Goal: Task Accomplishment & Management: Complete application form

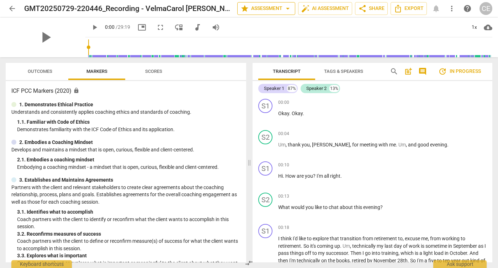
click at [287, 9] on span "arrow_drop_down" at bounding box center [288, 8] width 9 height 9
click at [287, 9] on div at bounding box center [249, 134] width 498 height 268
click at [15, 11] on span "arrow_back" at bounding box center [12, 8] width 9 height 9
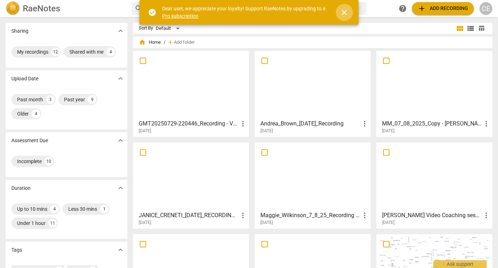
click at [346, 14] on span "close" at bounding box center [344, 12] width 9 height 9
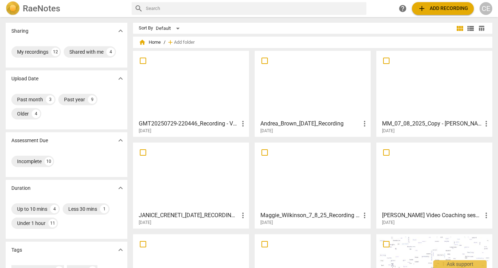
click at [226, 82] on div at bounding box center [191, 84] width 111 height 63
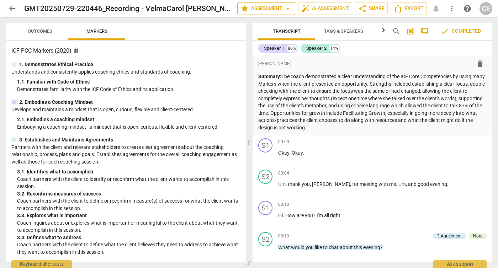
click at [287, 11] on span "arrow_drop_down" at bounding box center [288, 8] width 9 height 9
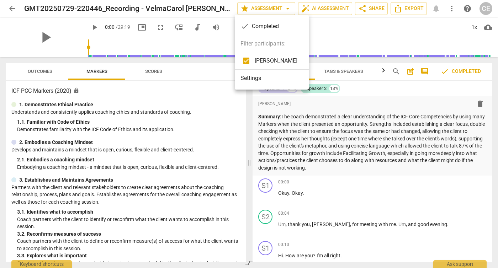
click at [401, 7] on div at bounding box center [249, 134] width 498 height 268
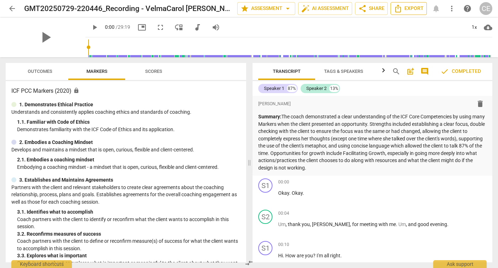
click at [409, 9] on span "Export" at bounding box center [409, 8] width 30 height 9
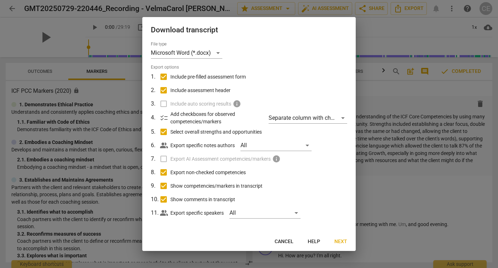
scroll to position [1, 0]
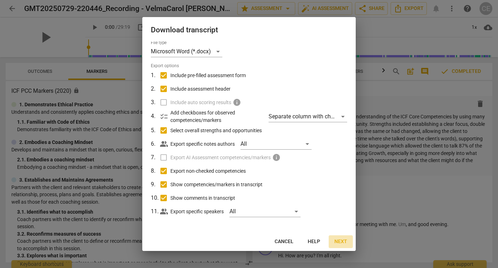
click at [343, 243] on span "Next" at bounding box center [341, 241] width 13 height 7
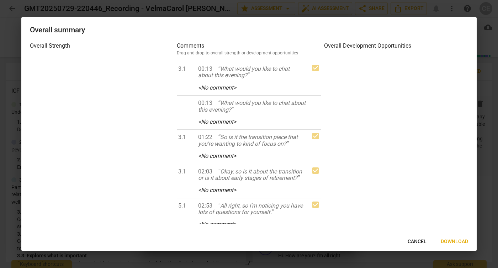
click at [453, 242] on span "Download" at bounding box center [454, 241] width 27 height 7
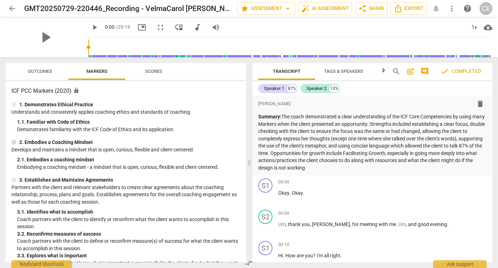
click at [12, 7] on span "arrow_back" at bounding box center [12, 8] width 9 height 9
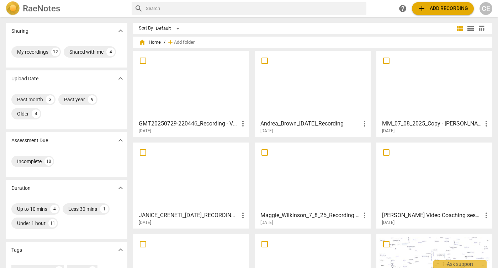
click at [426, 11] on span "add Add recording" at bounding box center [443, 8] width 51 height 9
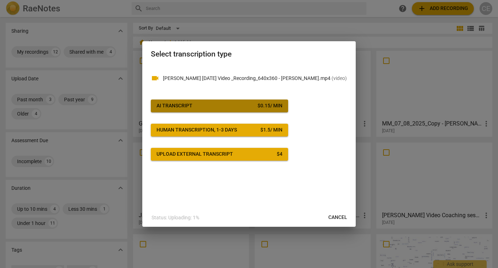
click at [211, 107] on span "AI Transcript $ 0.15 / min" at bounding box center [220, 106] width 126 height 7
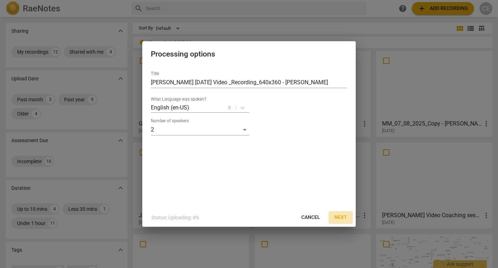
click at [340, 215] on span "Next" at bounding box center [341, 217] width 13 height 7
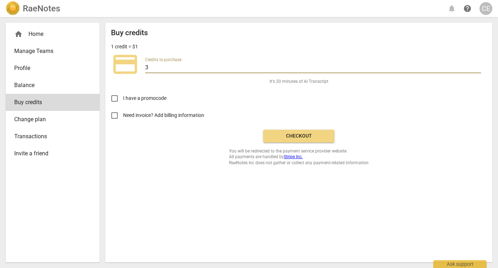
click at [149, 68] on input "3" at bounding box center [313, 68] width 336 height 10
click at [462, 67] on input "3" at bounding box center [313, 68] width 336 height 10
drag, startPoint x: 149, startPoint y: 68, endPoint x: 145, endPoint y: 68, distance: 4.6
click at [145, 68] on div "credit_card Credits to purchase 3" at bounding box center [299, 64] width 376 height 28
type input "20"
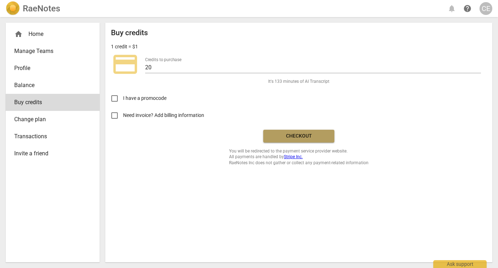
click at [301, 133] on span "Checkout" at bounding box center [299, 136] width 60 height 7
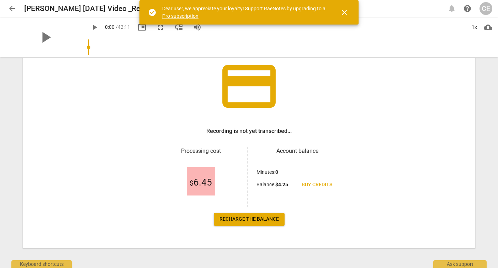
scroll to position [53, 0]
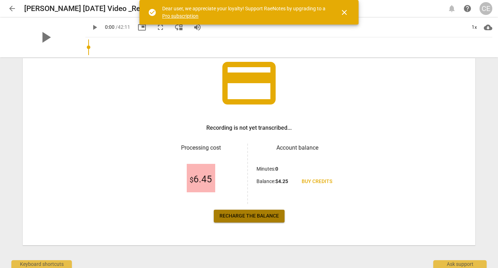
click at [259, 217] on span "Recharge the balance" at bounding box center [249, 216] width 59 height 7
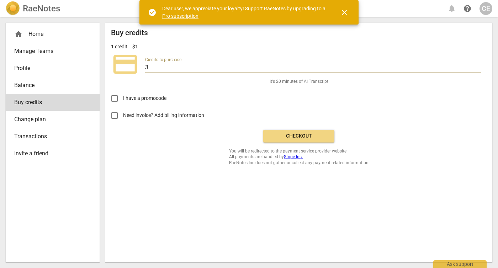
drag, startPoint x: 148, startPoint y: 67, endPoint x: 141, endPoint y: 67, distance: 7.1
click at [142, 67] on div "credit_card Credits to purchase 3" at bounding box center [299, 64] width 376 height 28
type input "40"
click at [303, 138] on span "Checkout" at bounding box center [299, 136] width 60 height 7
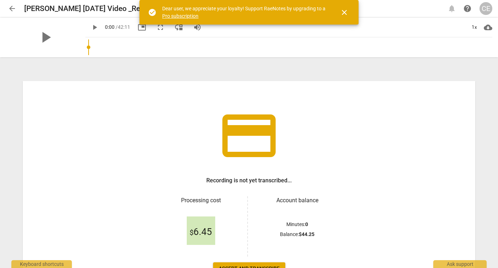
click at [344, 12] on span "close" at bounding box center [344, 12] width 9 height 9
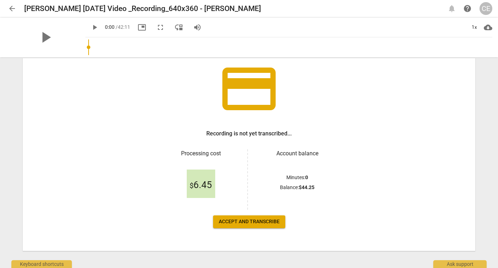
scroll to position [53, 0]
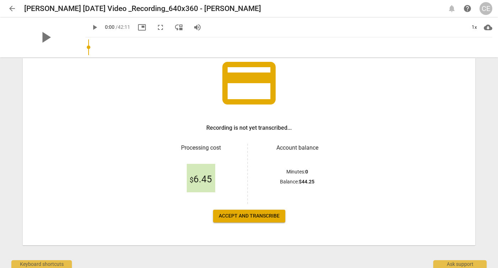
click at [253, 217] on span "Accept and transcribe" at bounding box center [249, 216] width 61 height 7
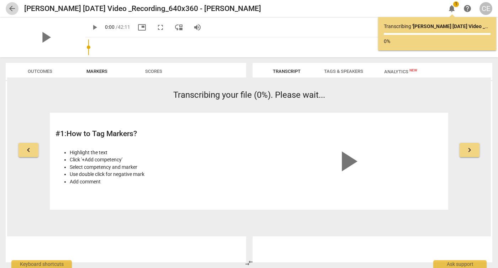
click at [12, 7] on span "arrow_back" at bounding box center [12, 8] width 9 height 9
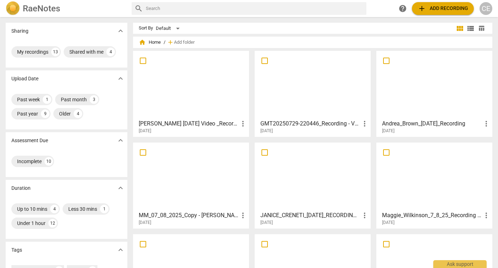
click at [193, 88] on div at bounding box center [191, 84] width 111 height 63
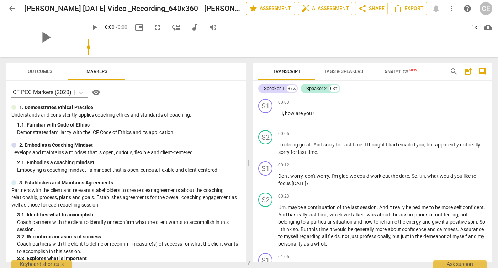
click at [268, 8] on span "star Assessment" at bounding box center [270, 8] width 43 height 9
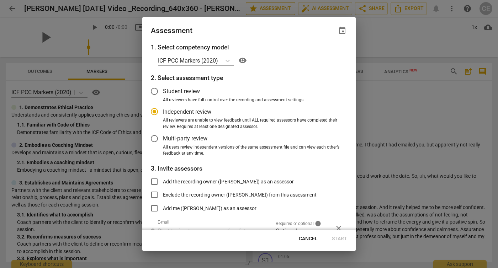
radio input "false"
click at [164, 91] on span "Student review" at bounding box center [181, 91] width 37 height 8
click at [163, 91] on input "Student review" at bounding box center [154, 91] width 17 height 17
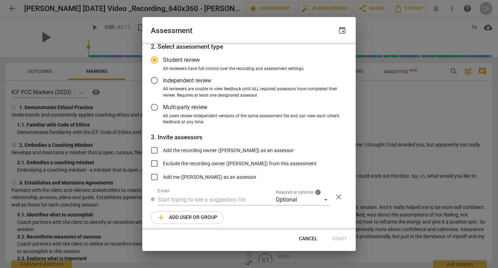
scroll to position [34, 0]
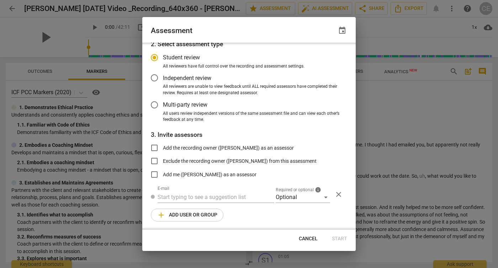
radio input "false"
click at [154, 162] on input "Exclude the recording owner (Candace Elder) from this assessment" at bounding box center [154, 161] width 17 height 17
checkbox input "true"
click at [321, 196] on div "Optional" at bounding box center [303, 197] width 54 height 11
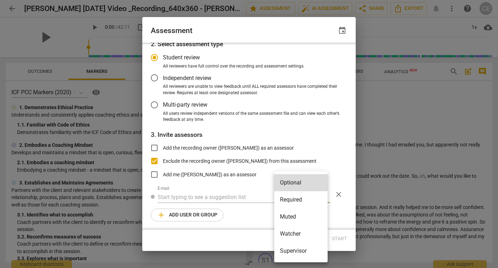
click at [303, 200] on li "Required" at bounding box center [300, 199] width 53 height 17
radio input "false"
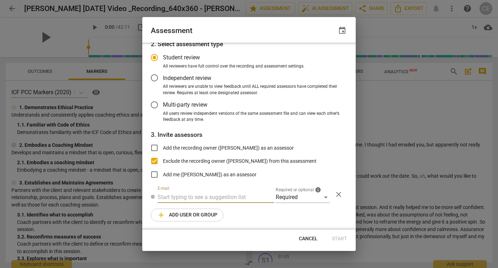
click at [222, 198] on input "text" at bounding box center [216, 197] width 117 height 11
type input "b"
radio input "false"
paste input "betina.mazzarino@newfieldnetwork.com"
type input "betina.mazzarino@newfieldnetwork.com"
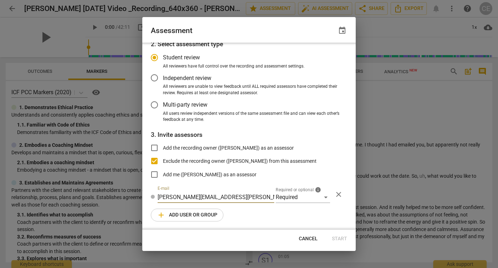
click at [281, 220] on div "1. Select competency model ICF PCC Markers (2020) visibility 2. Select assessme…" at bounding box center [249, 136] width 214 height 187
click at [341, 240] on span "Start" at bounding box center [339, 239] width 15 height 7
radio input "false"
type input "Candace Elder <candace.elder@newfieldnetwork.com>"
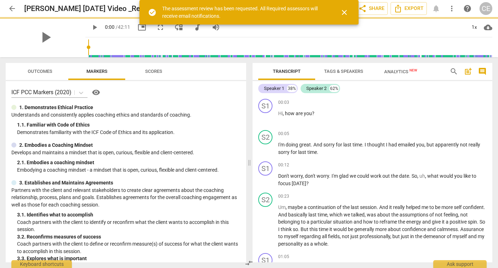
scroll to position [10, 0]
